Goal: Find specific page/section: Find specific page/section

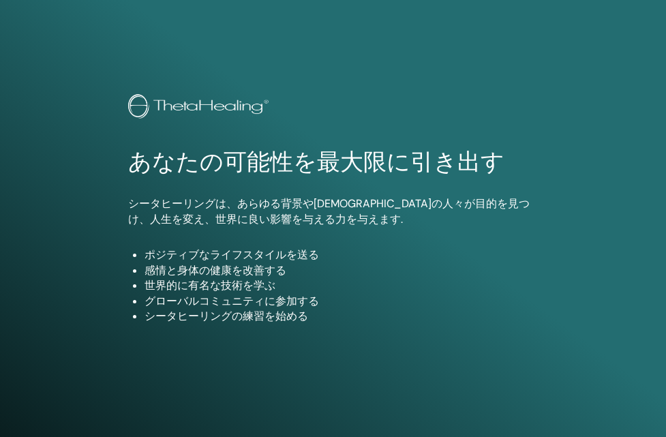
scroll to position [765, 0]
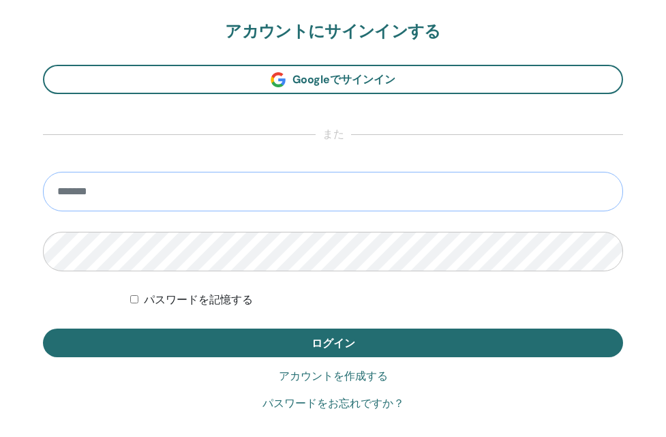
type input "**********"
click at [333, 342] on button "ログイン" at bounding box center [333, 343] width 581 height 29
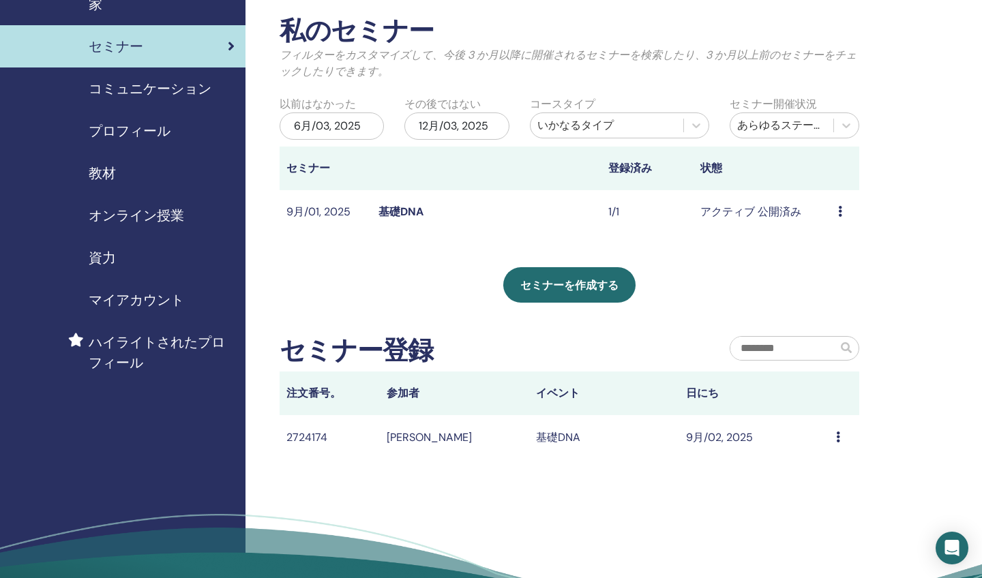
scroll to position [61, 0]
click at [666, 437] on icon at bounding box center [838, 436] width 4 height 11
click at [666, 431] on icon at bounding box center [838, 436] width 4 height 11
click at [666, 205] on icon at bounding box center [840, 210] width 4 height 11
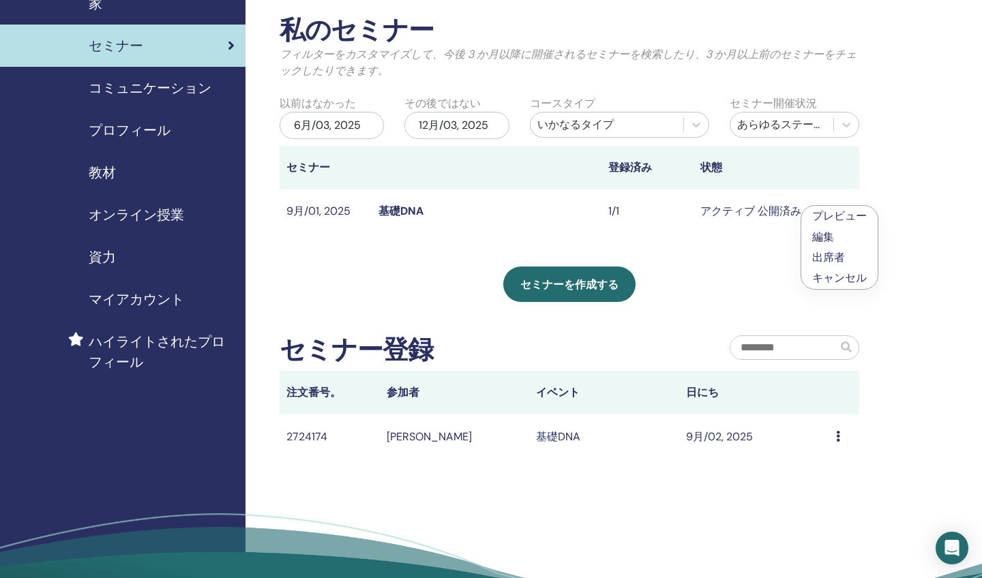
click at [666, 259] on link "出席者" at bounding box center [828, 257] width 33 height 14
